Goal: Transaction & Acquisition: Purchase product/service

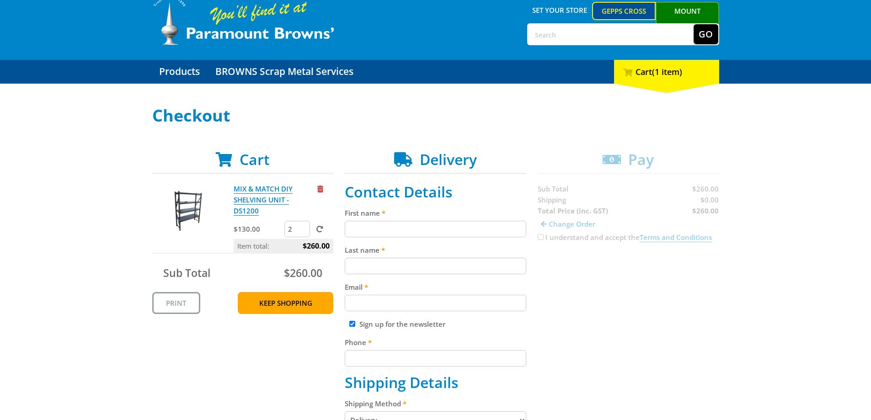
scroll to position [91, 0]
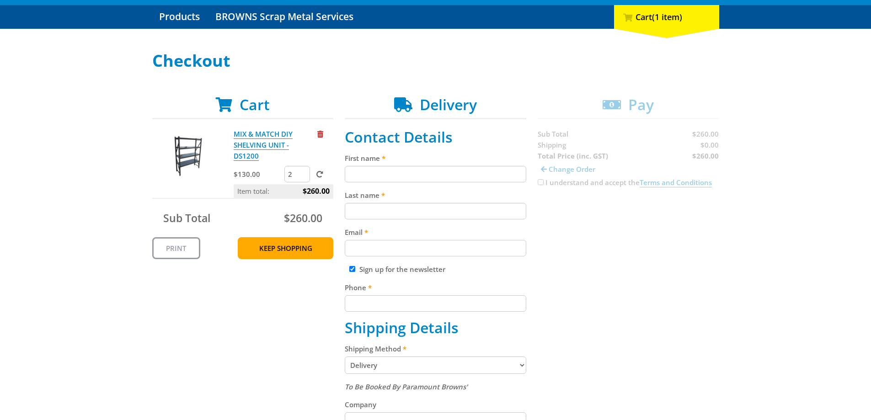
drag, startPoint x: 799, startPoint y: 0, endPoint x: 605, endPoint y: 276, distance: 337.4
click at [605, 276] on div "Cart MIX & MATCH DIY SHELVING UNIT - DS1200 $130.00 2 Item total: $260.00 Sub T…" at bounding box center [435, 388] width 567 height 585
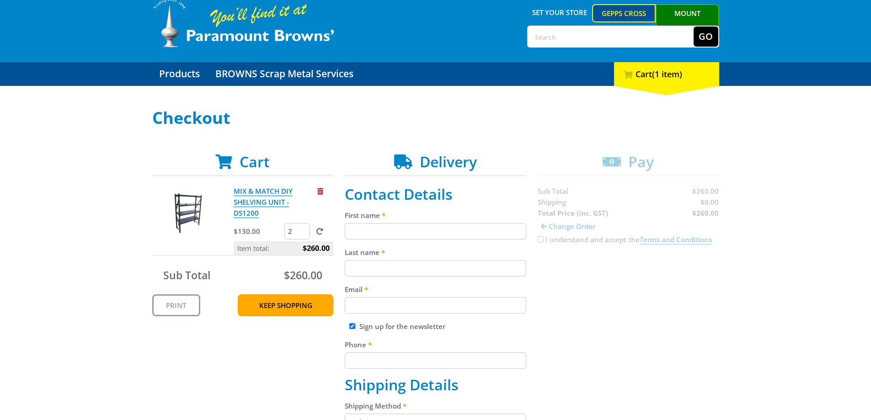
scroll to position [0, 0]
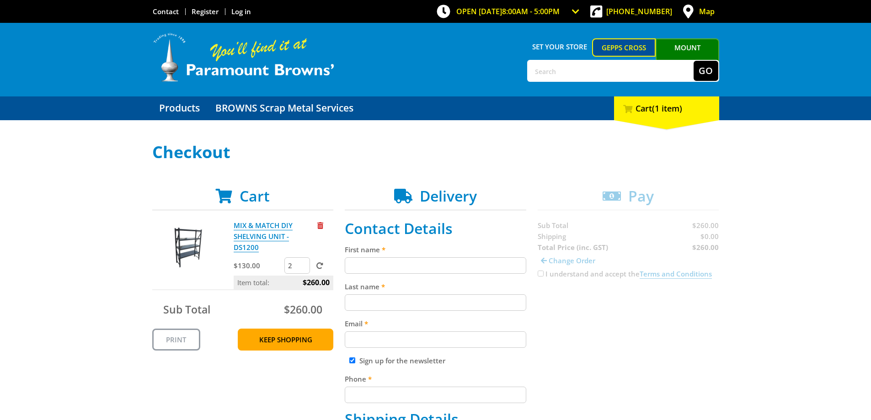
click at [691, 45] on link "Mount [PERSON_NAME]" at bounding box center [688, 55] width 64 height 35
click at [237, 12] on link "Log in" at bounding box center [241, 11] width 20 height 9
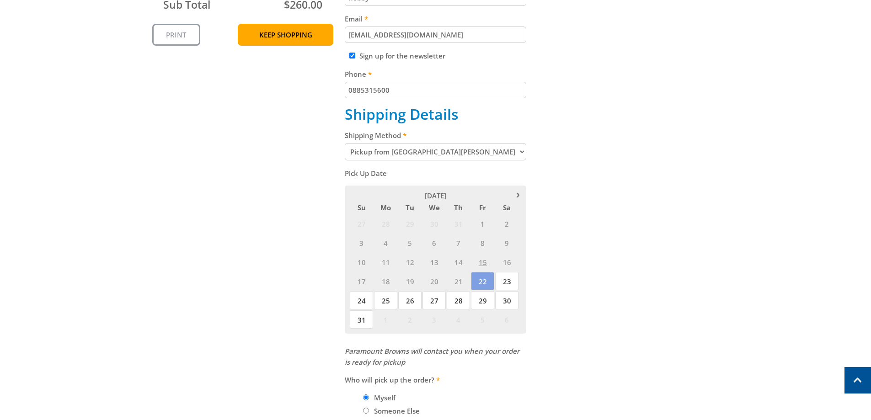
scroll to position [320, 0]
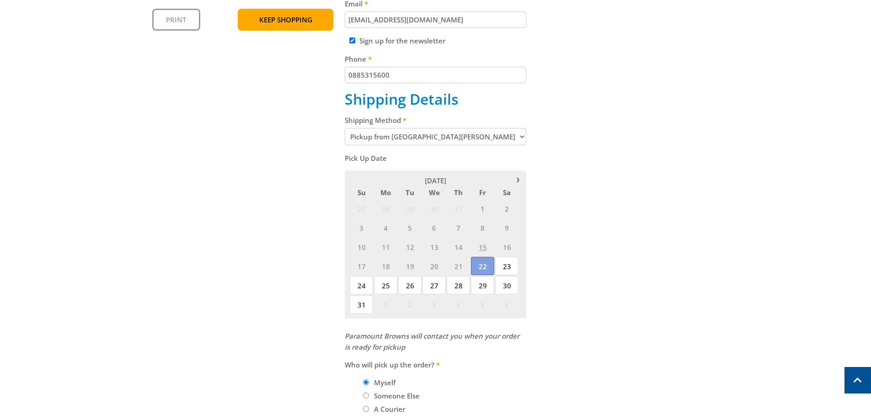
click at [482, 266] on span "22" at bounding box center [482, 266] width 23 height 18
click at [483, 266] on span "22" at bounding box center [482, 266] width 23 height 18
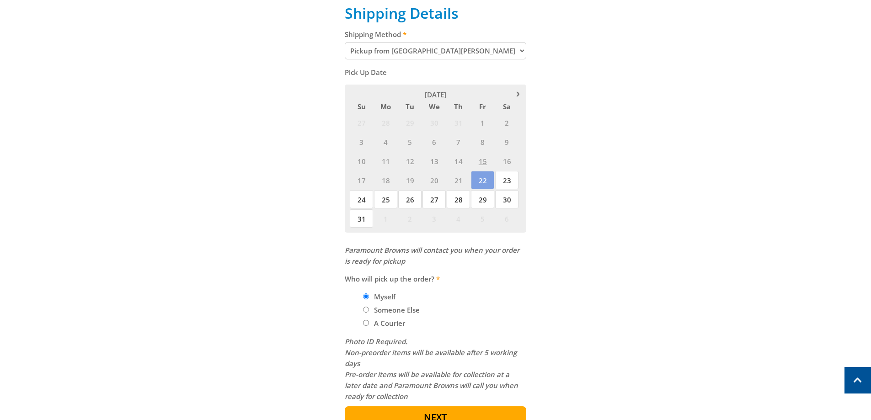
scroll to position [412, 0]
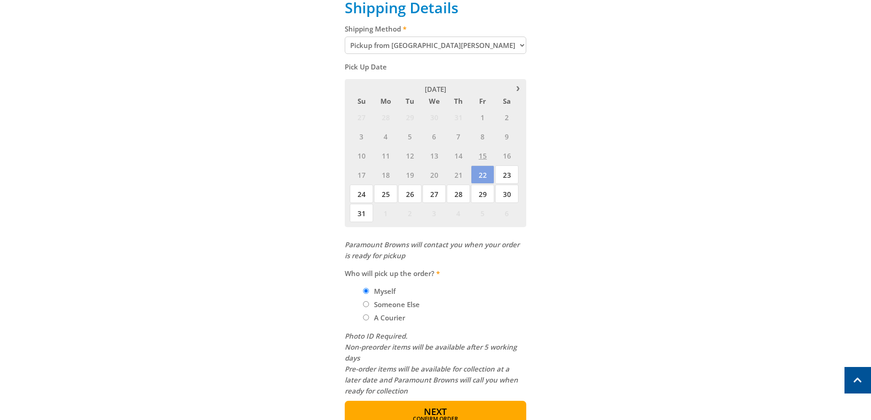
click at [376, 302] on label "Someone Else" at bounding box center [397, 305] width 52 height 16
click at [369, 302] on input "Someone Else" at bounding box center [366, 304] width 6 height 6
radio input "true"
click at [388, 292] on label "Myself" at bounding box center [385, 291] width 28 height 16
click at [369, 292] on input "Myself" at bounding box center [366, 291] width 6 height 6
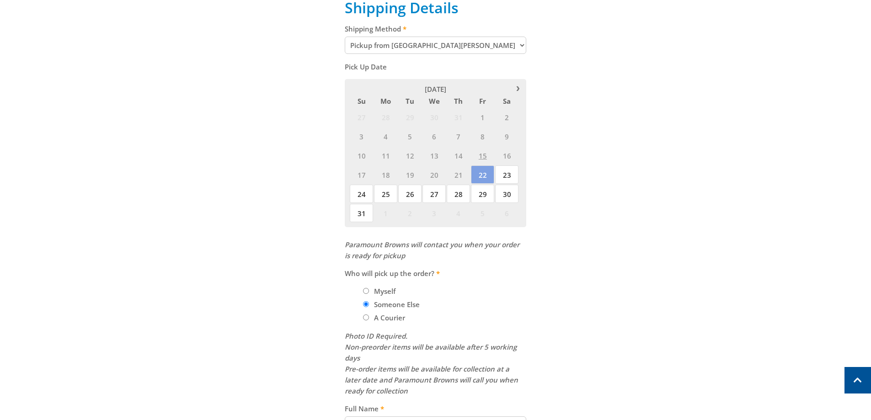
radio input "true"
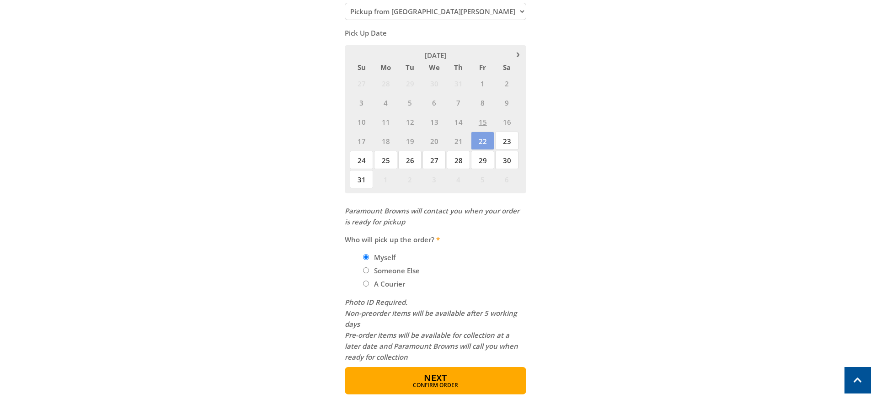
scroll to position [549, 0]
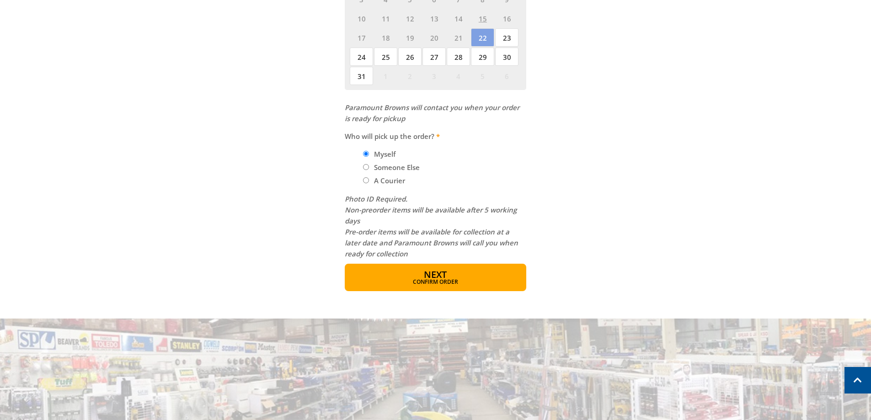
click at [401, 169] on label "Someone Else" at bounding box center [397, 168] width 52 height 16
click at [369, 169] on input "Someone Else" at bounding box center [366, 167] width 6 height 6
radio input "true"
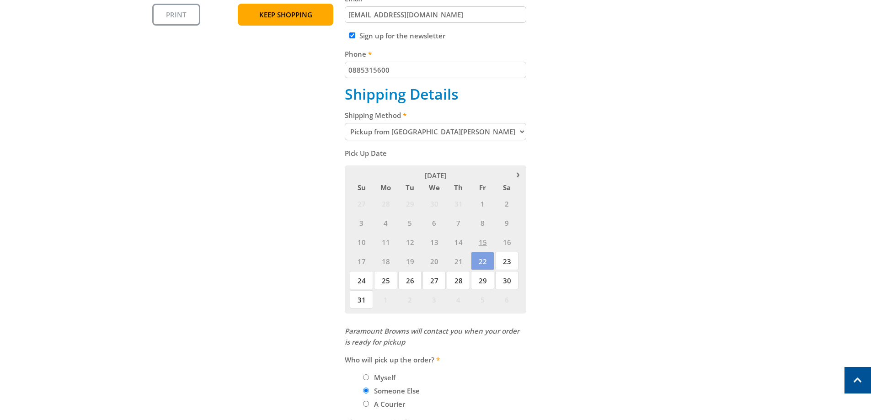
scroll to position [412, 0]
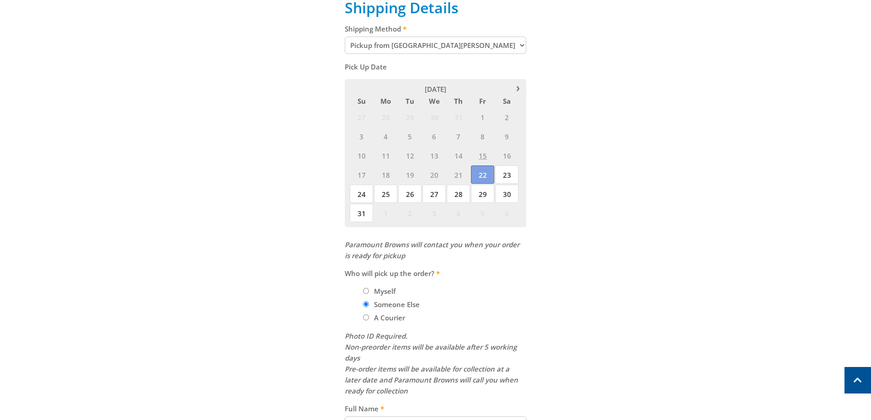
click at [478, 176] on span "22" at bounding box center [482, 175] width 23 height 18
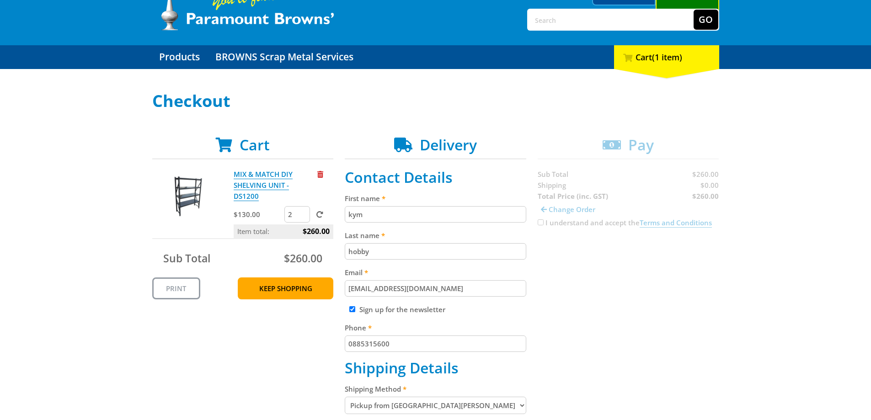
scroll to position [46, 0]
